Goal: Task Accomplishment & Management: Use online tool/utility

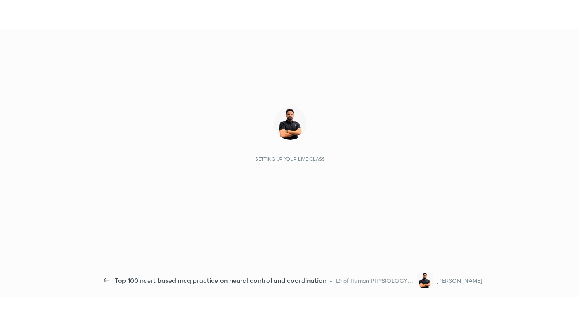
scroll to position [3, 0]
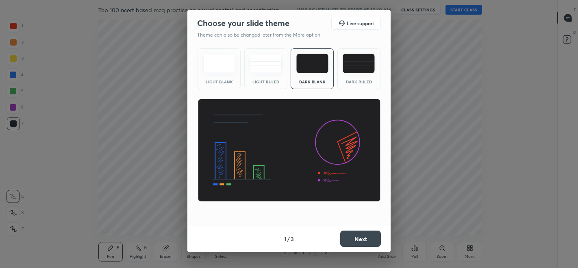
click at [370, 71] on img at bounding box center [359, 64] width 32 height 20
click at [364, 235] on button "Next" at bounding box center [360, 238] width 41 height 16
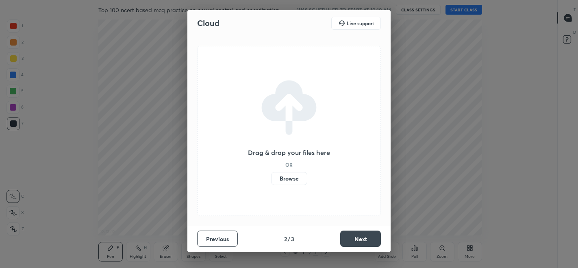
click at [367, 237] on button "Next" at bounding box center [360, 238] width 41 height 16
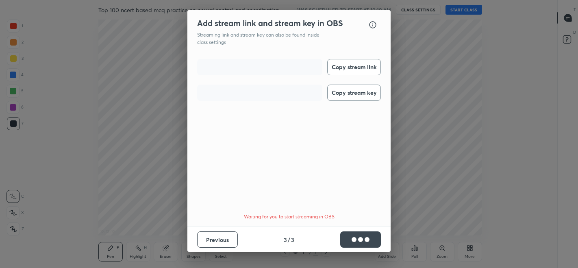
click at [367, 238] on div "button" at bounding box center [367, 239] width 3 height 3
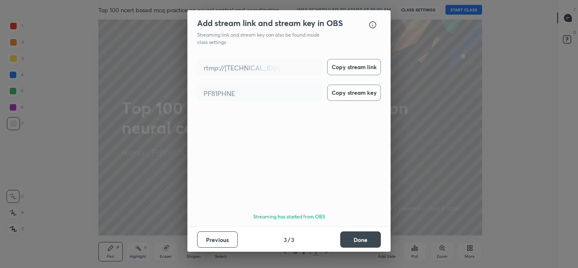
click at [352, 239] on button "Done" at bounding box center [360, 239] width 41 height 16
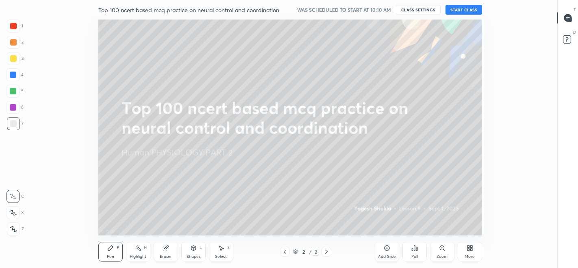
click at [460, 9] on button "START CLASS" at bounding box center [464, 10] width 37 height 10
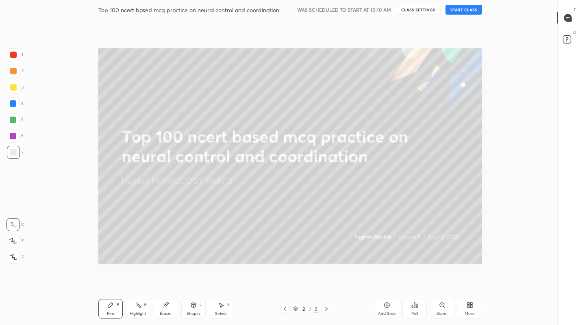
scroll to position [273, 528]
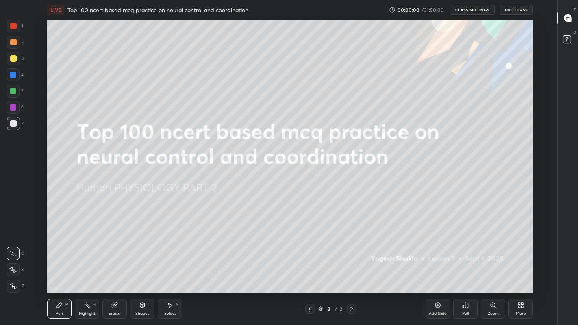
click at [520, 267] on div "More" at bounding box center [521, 314] width 10 height 4
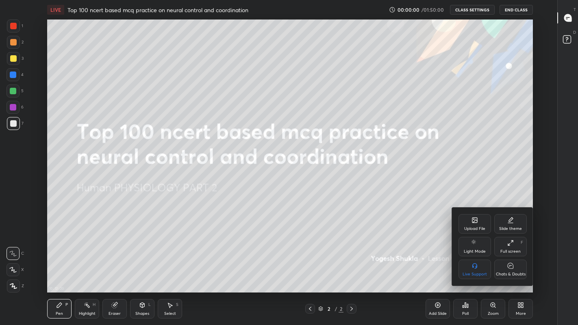
click at [511, 267] on icon at bounding box center [510, 266] width 7 height 9
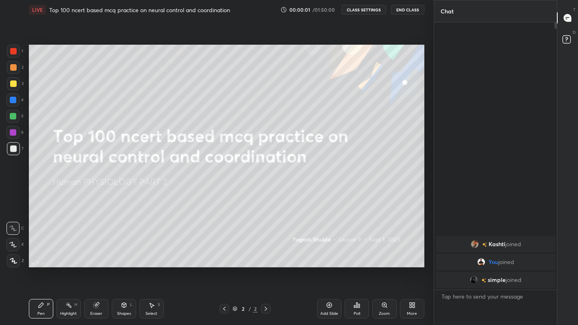
scroll to position [40378, 40250]
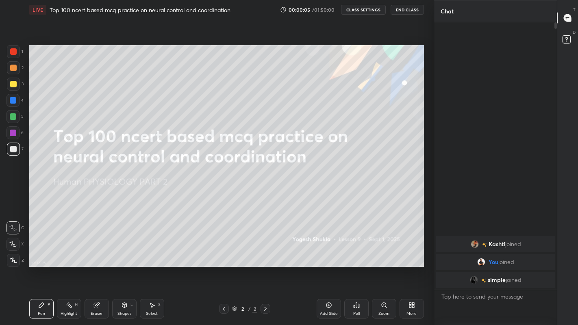
click at [13, 84] on div at bounding box center [13, 84] width 7 height 7
click at [14, 246] on icon at bounding box center [13, 244] width 7 height 5
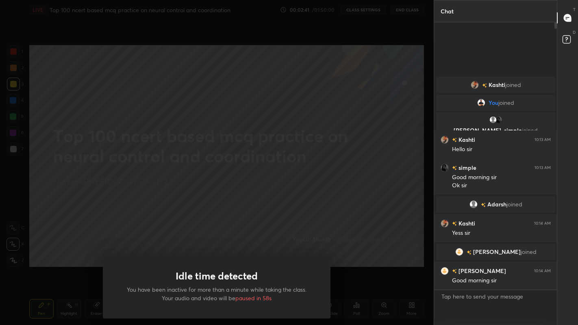
click at [152, 209] on div "Idle time detected You have been inactive for more than a minute while taking t…" at bounding box center [217, 162] width 434 height 325
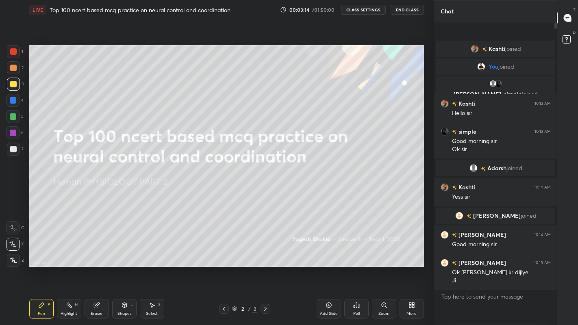
click at [407, 7] on button "End Class" at bounding box center [407, 10] width 33 height 10
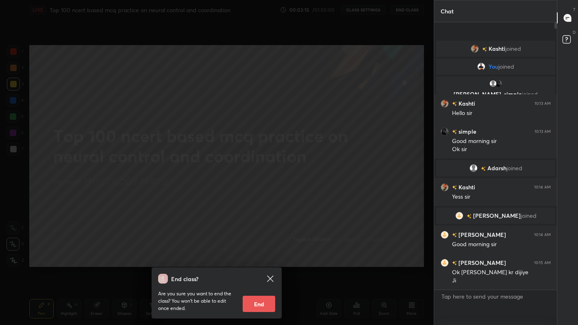
click at [261, 267] on button "End" at bounding box center [259, 304] width 33 height 16
type textarea "x"
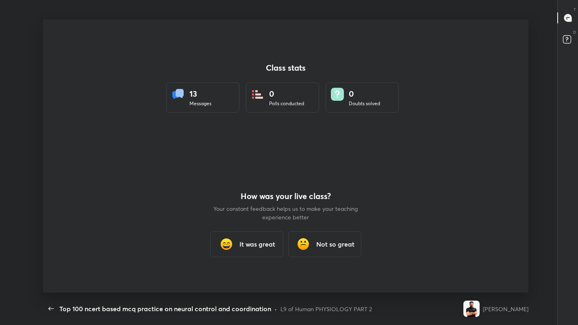
scroll to position [273, 572]
click at [236, 247] on div "It was great" at bounding box center [246, 244] width 73 height 26
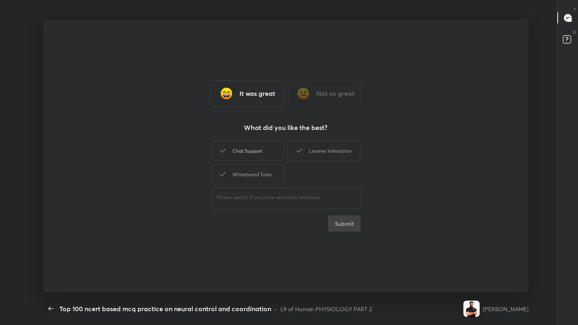
click at [235, 152] on div "Chat Support" at bounding box center [247, 151] width 73 height 20
click at [343, 228] on button "Submit" at bounding box center [344, 223] width 33 height 16
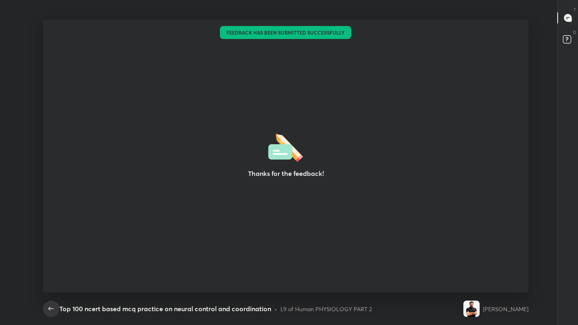
click at [49, 267] on icon "button" at bounding box center [51, 309] width 10 height 10
